Goal: Information Seeking & Learning: Find contact information

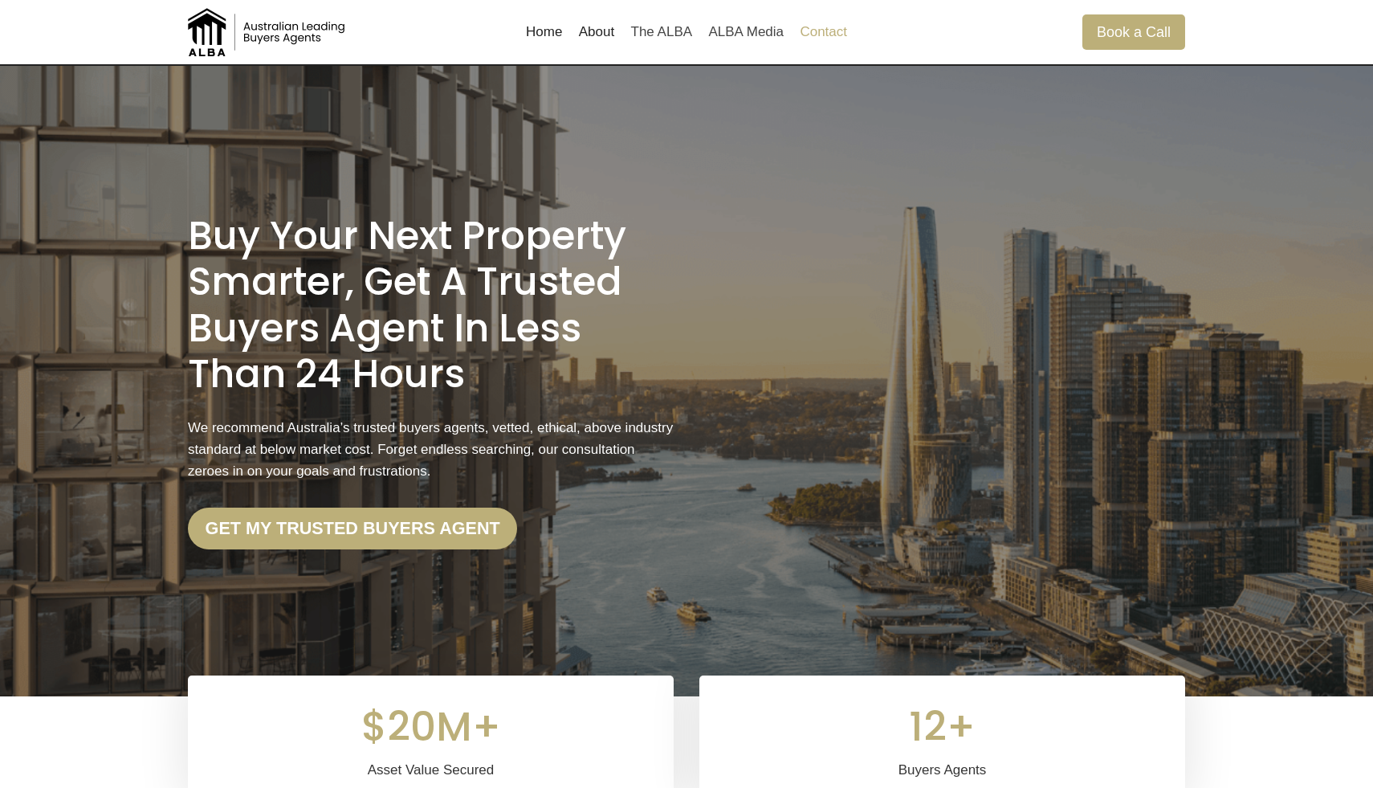
click at [828, 33] on link "Contact" at bounding box center [823, 32] width 63 height 39
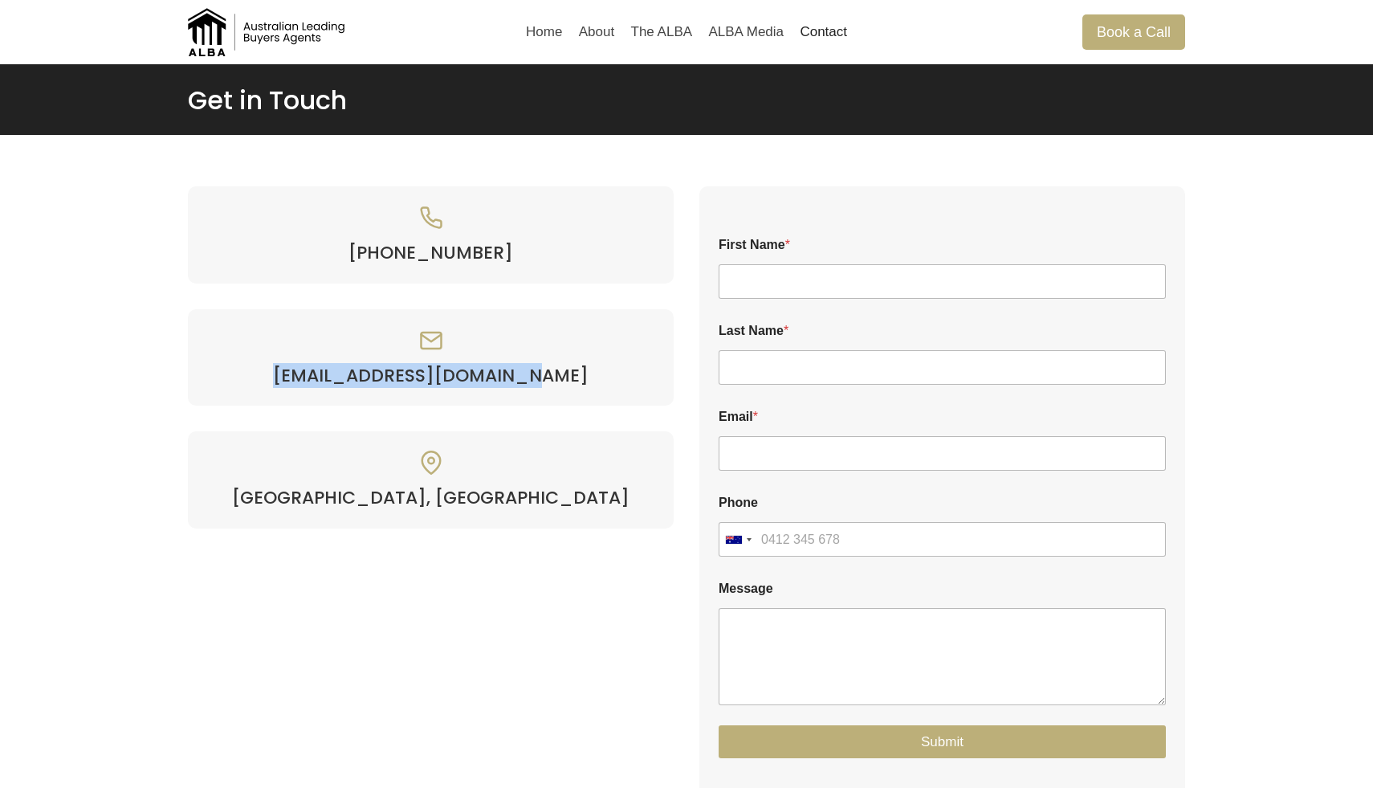
drag, startPoint x: 576, startPoint y: 393, endPoint x: 308, endPoint y: 377, distance: 268.7
click at [308, 377] on div "[EMAIL_ADDRESS][DOMAIN_NAME]" at bounding box center [431, 357] width 486 height 96
copy h4 "[EMAIL_ADDRESS][DOMAIN_NAME]"
